Goal: Transaction & Acquisition: Download file/media

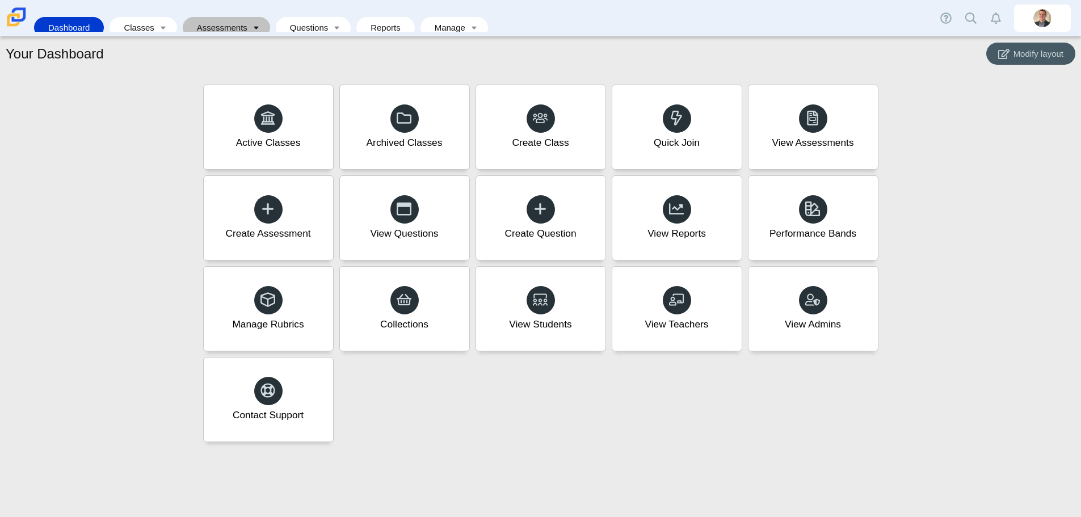
click at [251, 20] on link "Toggle expanded" at bounding box center [256, 27] width 16 height 21
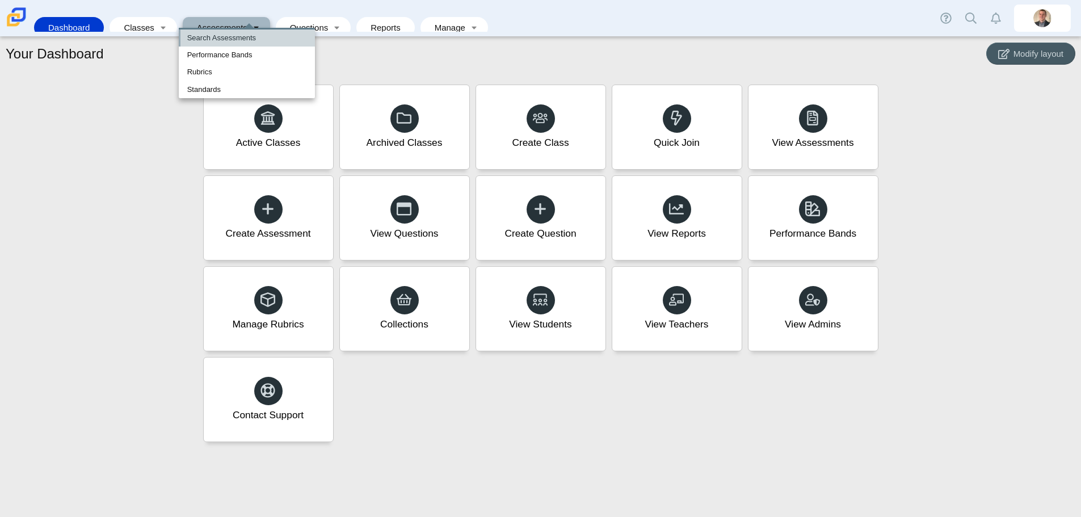
click at [223, 39] on link "Search Assessments" at bounding box center [247, 38] width 136 height 17
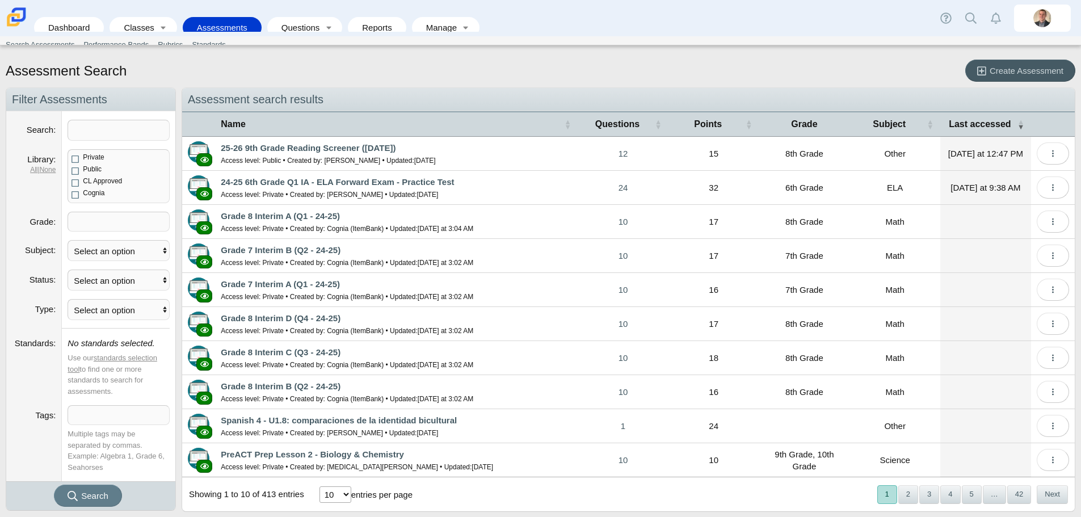
click at [344, 499] on select "10 25 50 100" at bounding box center [335, 494] width 32 height 16
select select "100"
click at [319, 486] on select "10 25 50 100" at bounding box center [335, 494] width 32 height 16
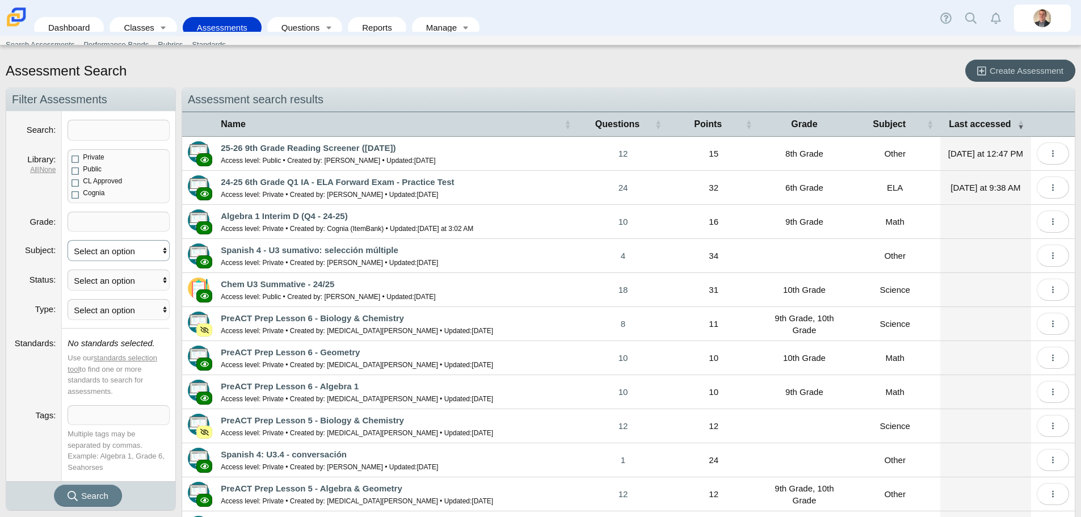
click at [113, 247] on select "Select an option ELA Math Science Social Emotional Social Studies World Languag…" at bounding box center [119, 250] width 102 height 21
click at [488, 93] on h2 "Assessment search results" at bounding box center [628, 99] width 892 height 23
click at [373, 148] on link "25-26 9th Grade Reading Screener ([DATE])" at bounding box center [308, 148] width 175 height 10
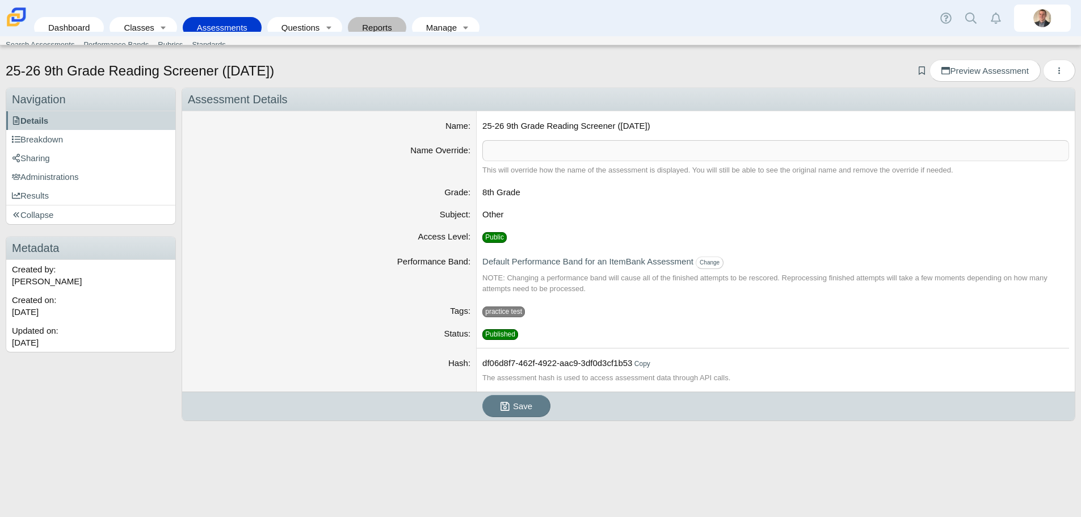
click at [366, 21] on link "Reports" at bounding box center [376, 27] width 47 height 21
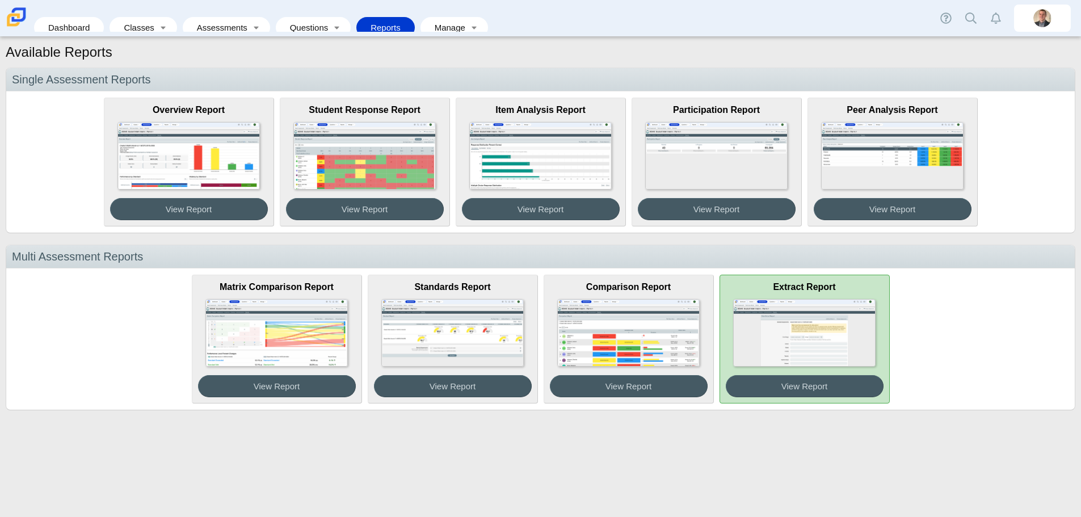
click at [804, 321] on img at bounding box center [804, 333] width 142 height 68
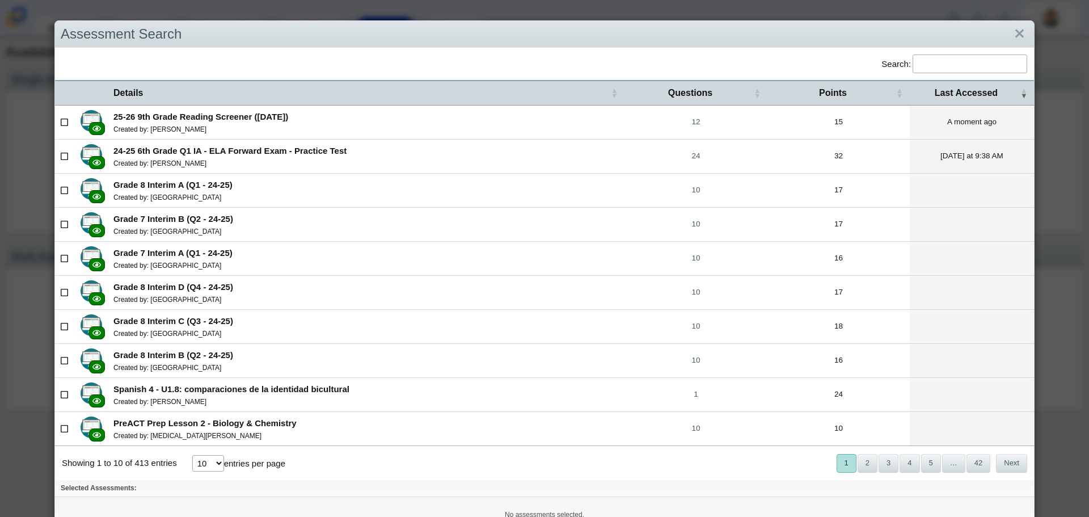
click at [942, 63] on input "Search:" at bounding box center [970, 63] width 115 height 19
click at [61, 119] on icon at bounding box center [65, 122] width 9 height 8
checkbox input"] "true"
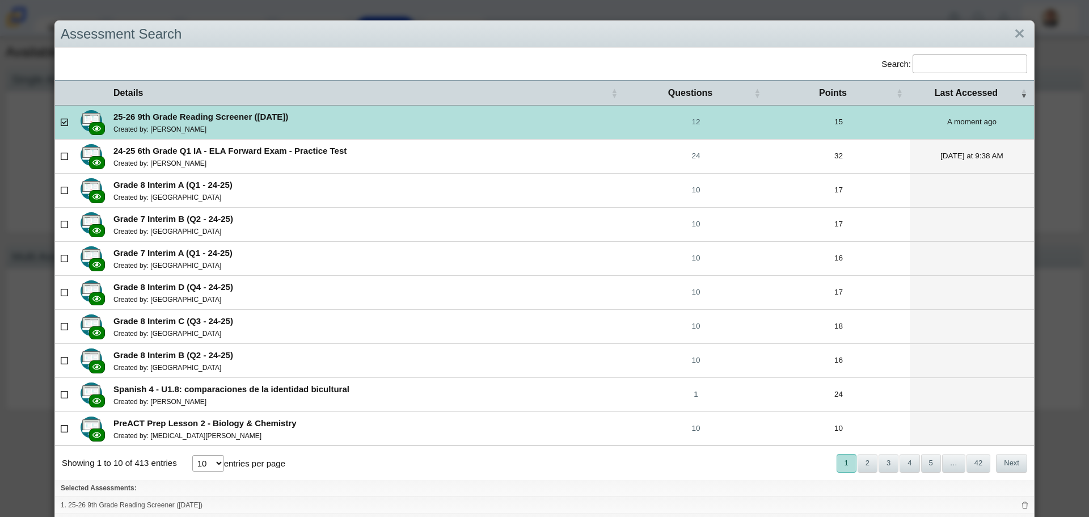
scroll to position [49, 0]
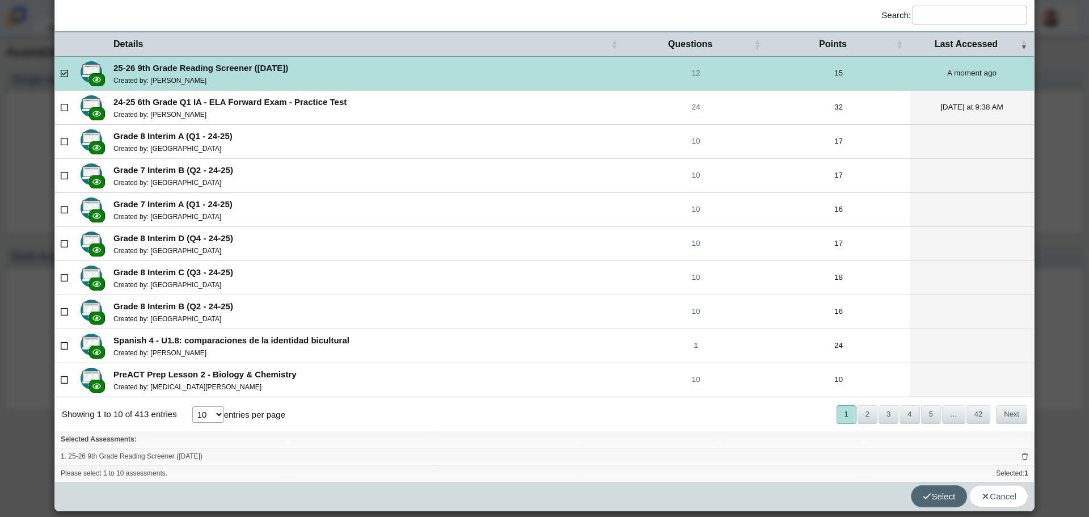
click at [932, 496] on span "Select" at bounding box center [939, 496] width 32 height 10
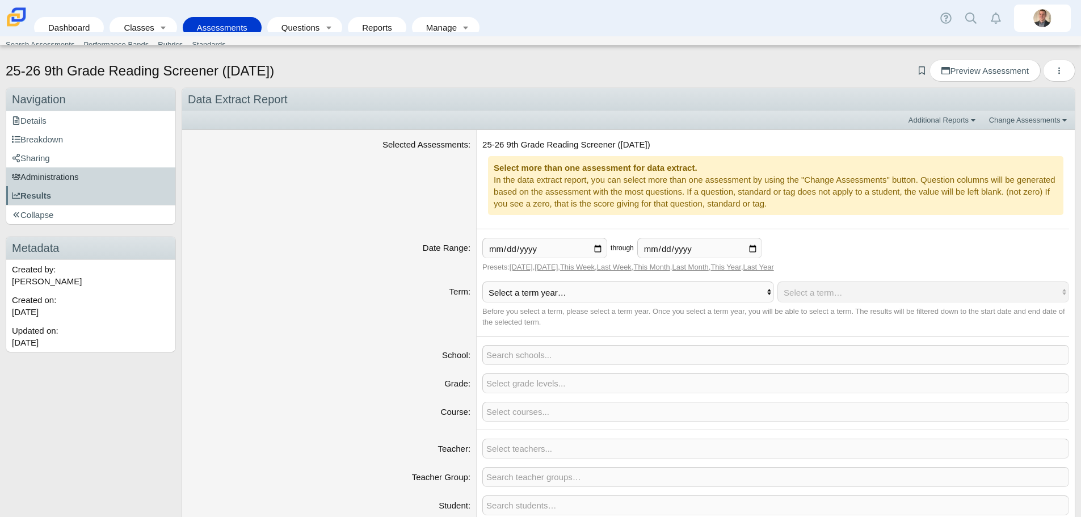
click at [73, 175] on span "Administrations" at bounding box center [45, 177] width 67 height 10
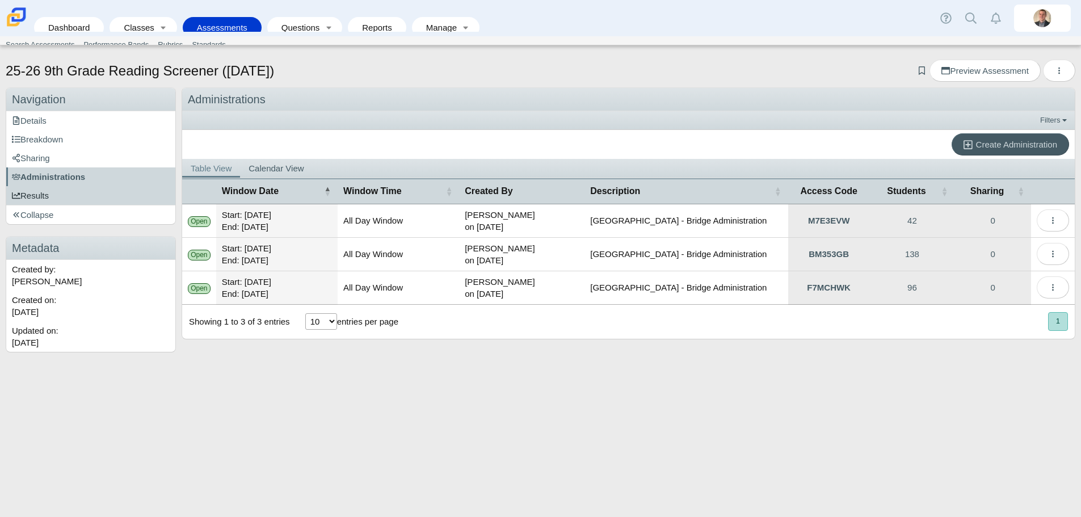
click at [73, 188] on link "Results" at bounding box center [90, 195] width 169 height 19
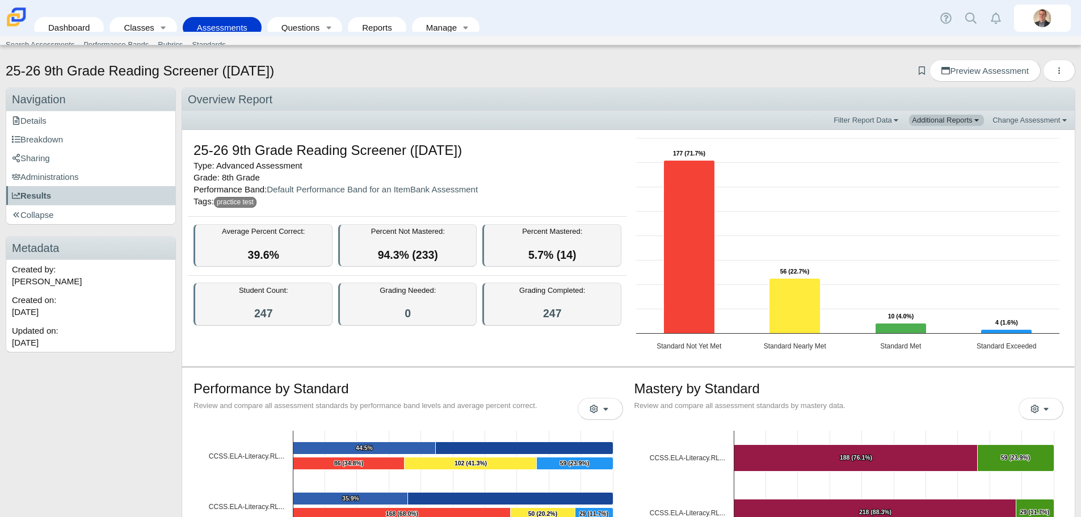
click at [967, 121] on link "Additional Reports" at bounding box center [946, 120] width 75 height 11
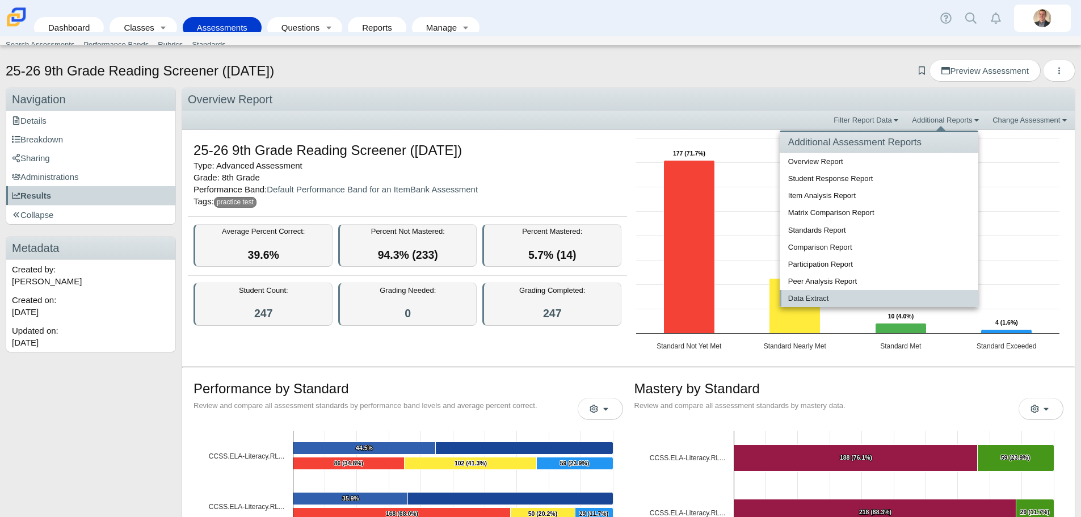
click at [817, 298] on link "Data Extract" at bounding box center [879, 298] width 199 height 17
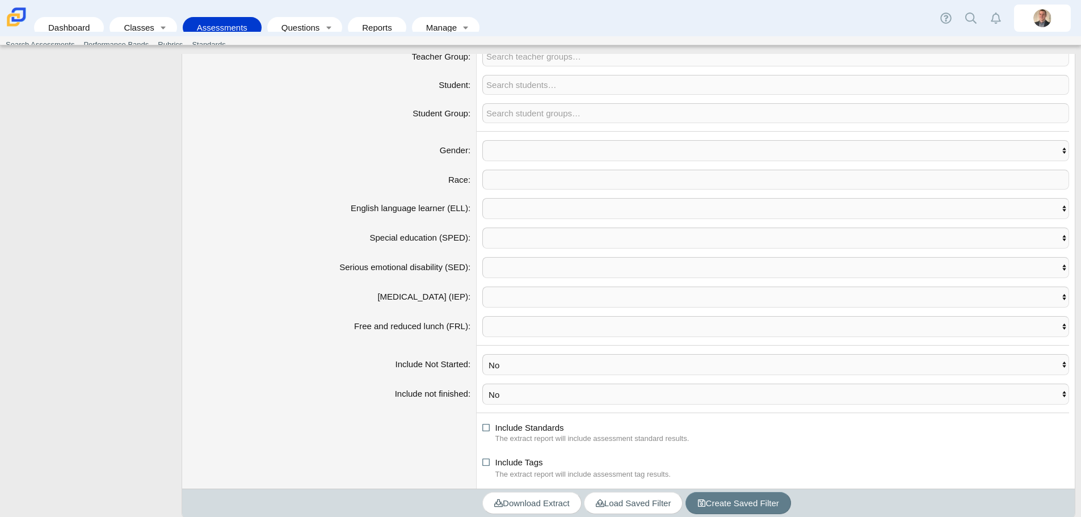
scroll to position [422, 0]
click at [500, 368] on select "No Yes" at bounding box center [775, 363] width 587 height 21
select select "yes"
click at [482, 353] on select "No Yes" at bounding box center [775, 363] width 587 height 21
click at [498, 396] on select "No Yes" at bounding box center [775, 392] width 587 height 21
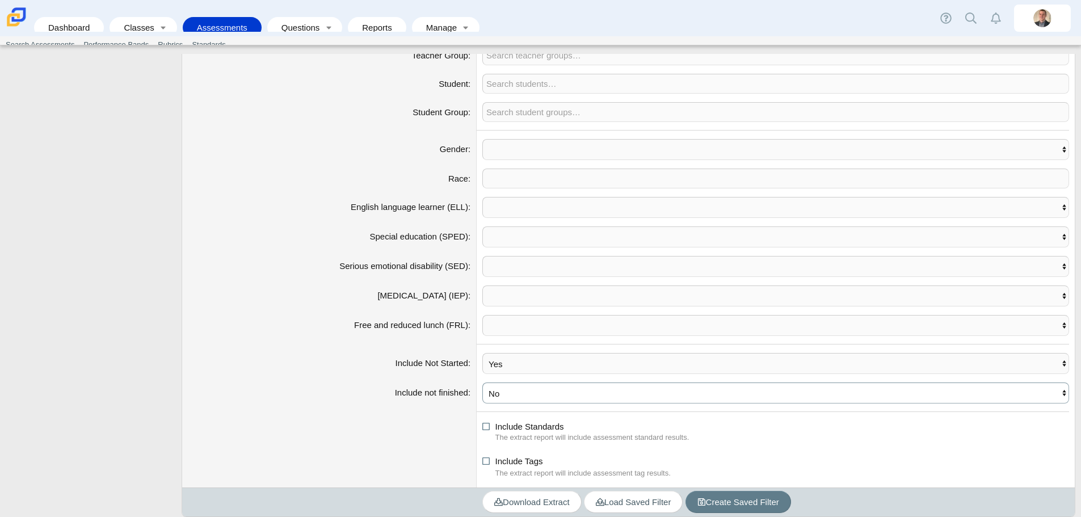
select select "yes"
click at [482, 382] on select "No Yes" at bounding box center [775, 392] width 587 height 21
click at [537, 497] on span "Download Extract" at bounding box center [531, 502] width 75 height 10
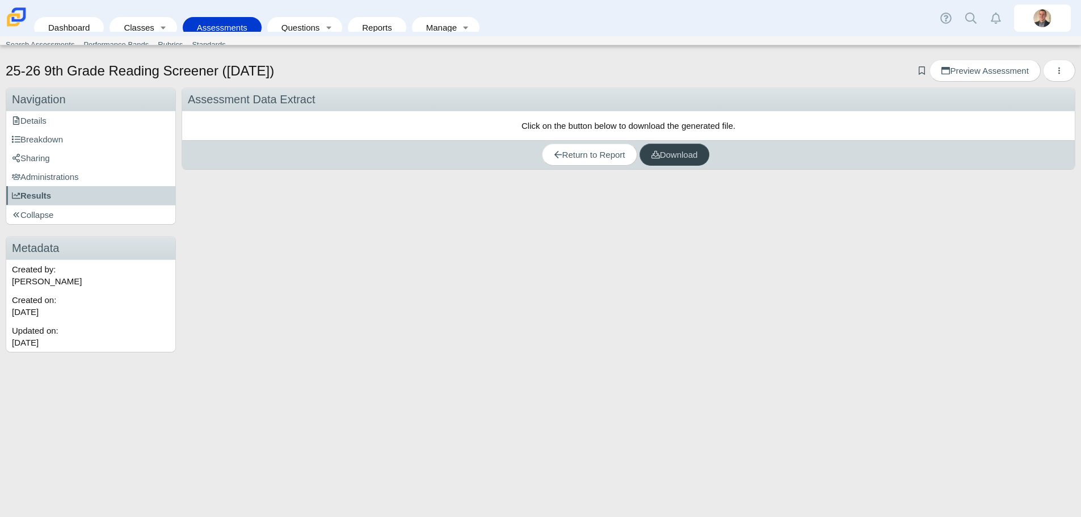
click at [688, 153] on span "Download" at bounding box center [674, 155] width 47 height 10
drag, startPoint x: 319, startPoint y: 74, endPoint x: 7, endPoint y: 73, distance: 312.0
click at [7, 73] on div "25-26 9th Grade Reading Screener ([DATE]) Add bookmark Preview Assessment Print…" at bounding box center [540, 72] width 1069 height 25
copy h1 "25-26 9th Grade Reading Screener ([DATE])"
